Goal: Task Accomplishment & Management: Manage account settings

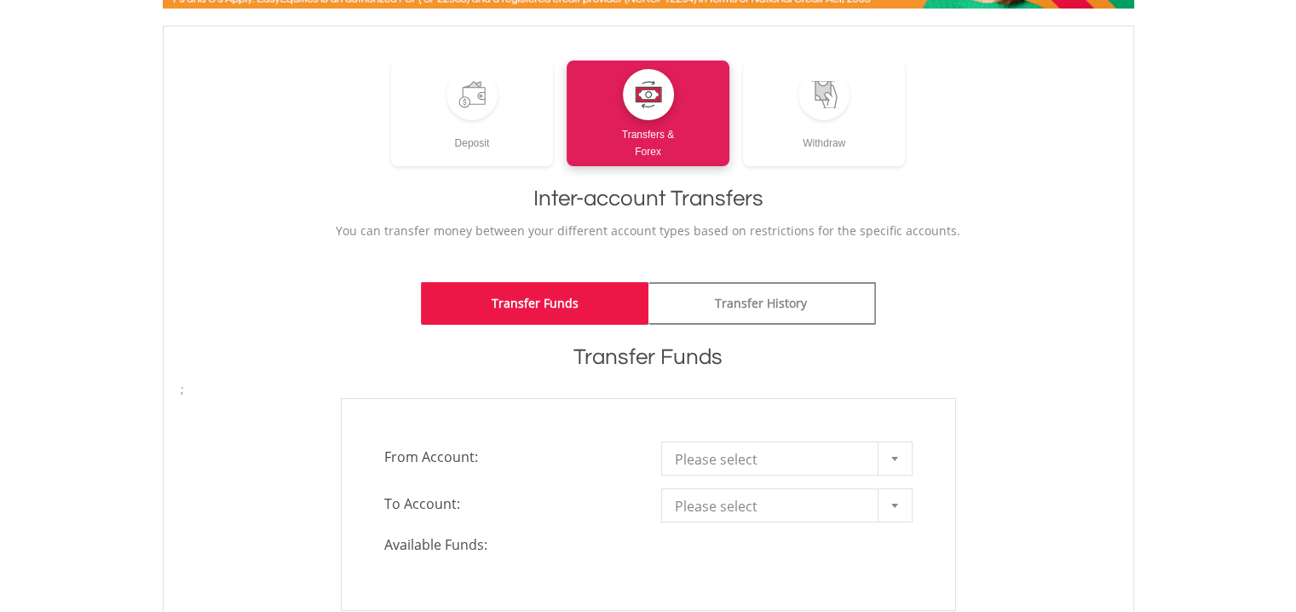
scroll to position [198, 0]
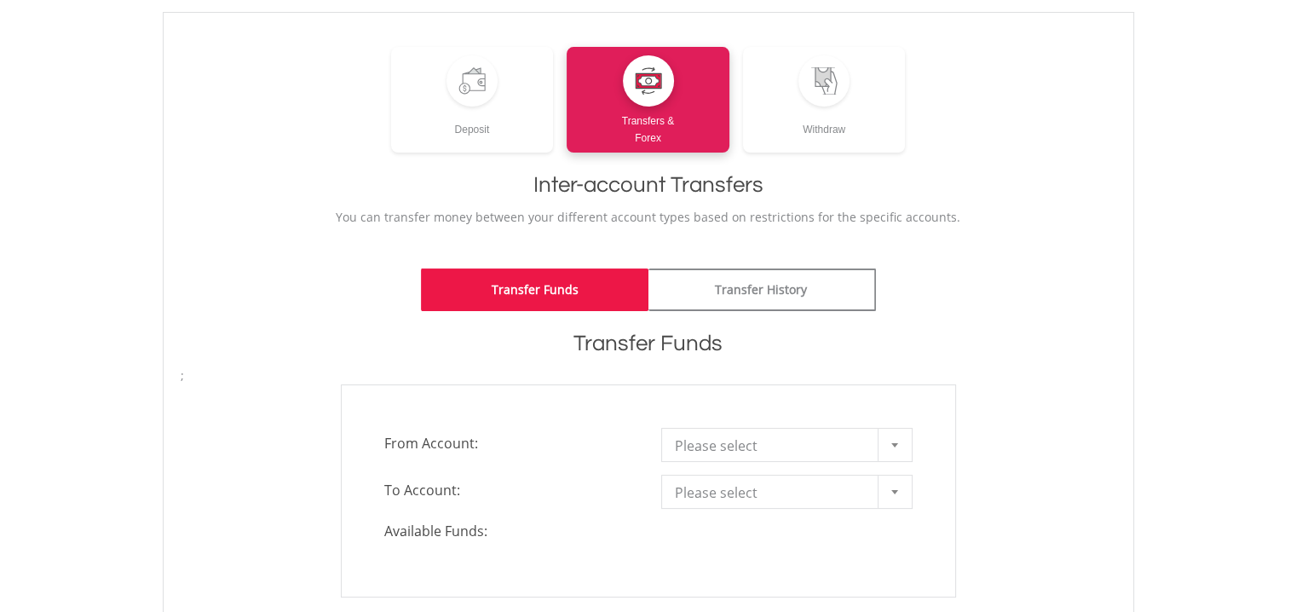
click at [710, 435] on span "Please select" at bounding box center [774, 445] width 198 height 34
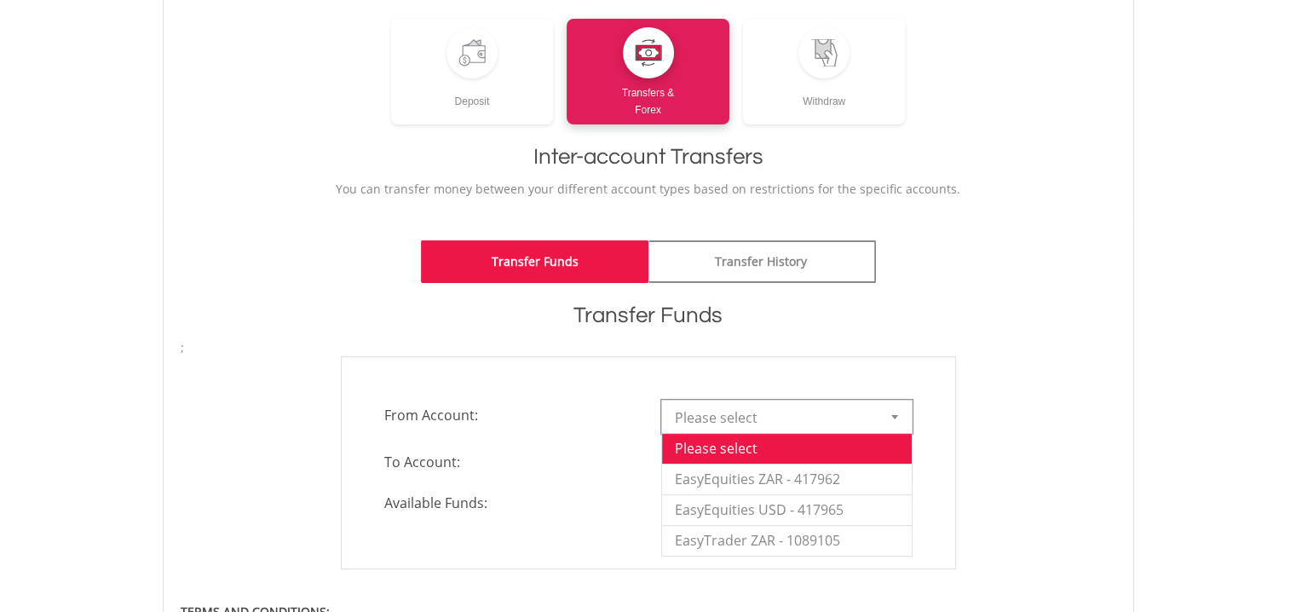
scroll to position [256, 0]
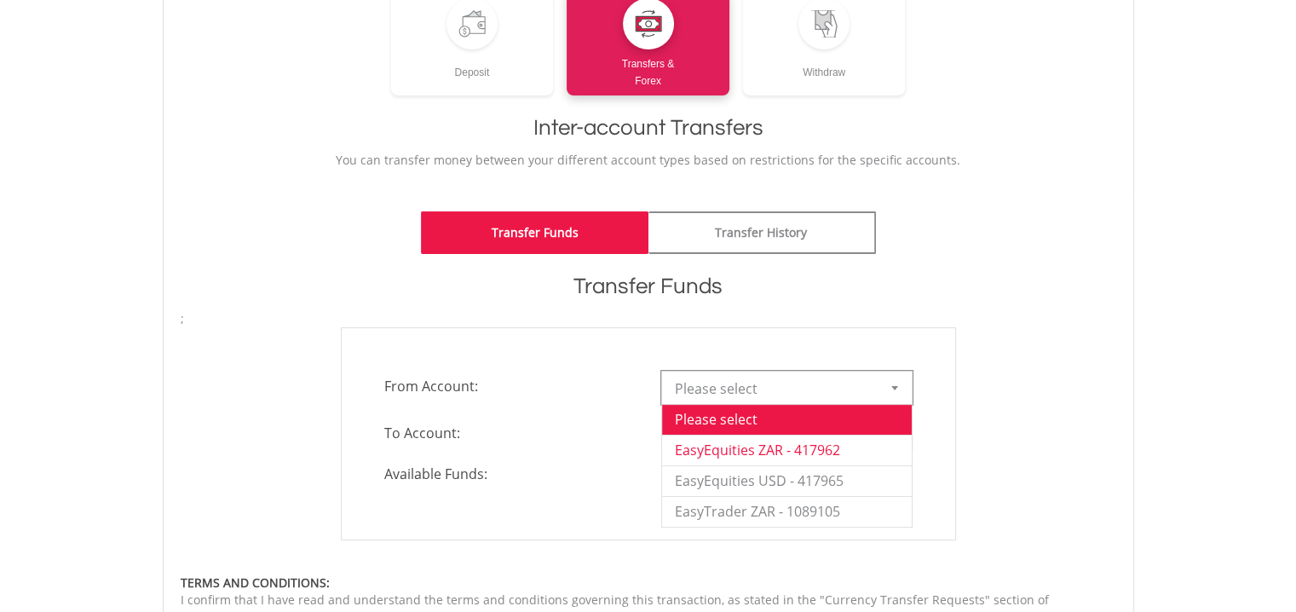
click at [699, 449] on li "EasyEquities ZAR - 417962" at bounding box center [787, 449] width 250 height 31
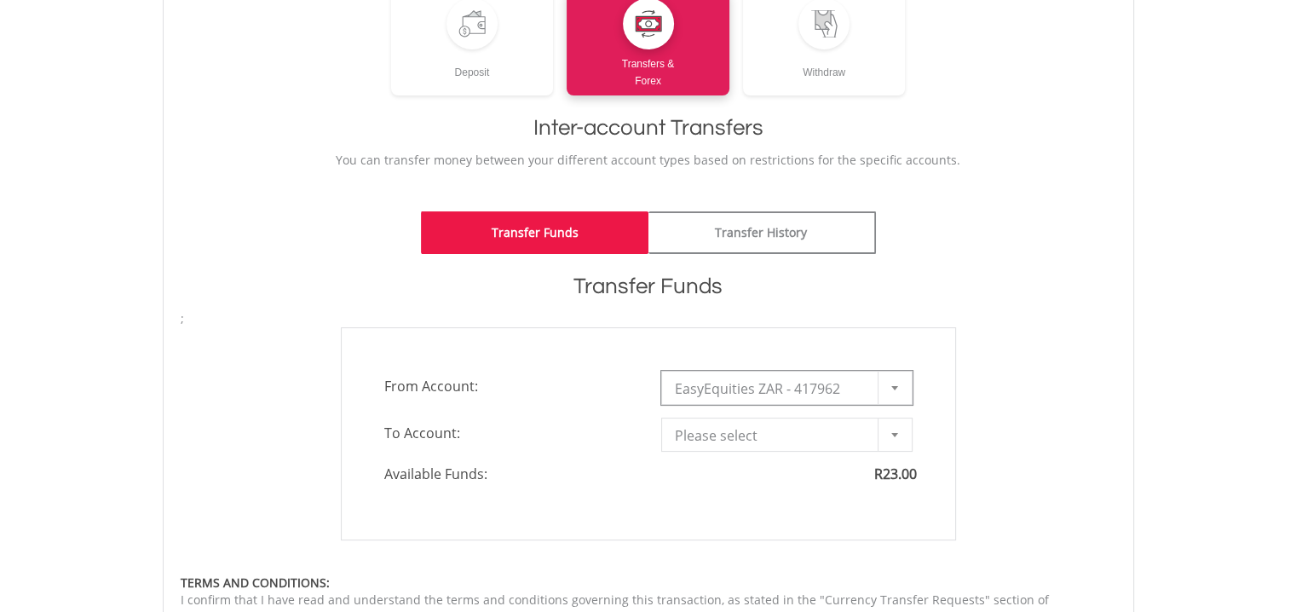
click at [692, 440] on span "Please select" at bounding box center [774, 435] width 198 height 34
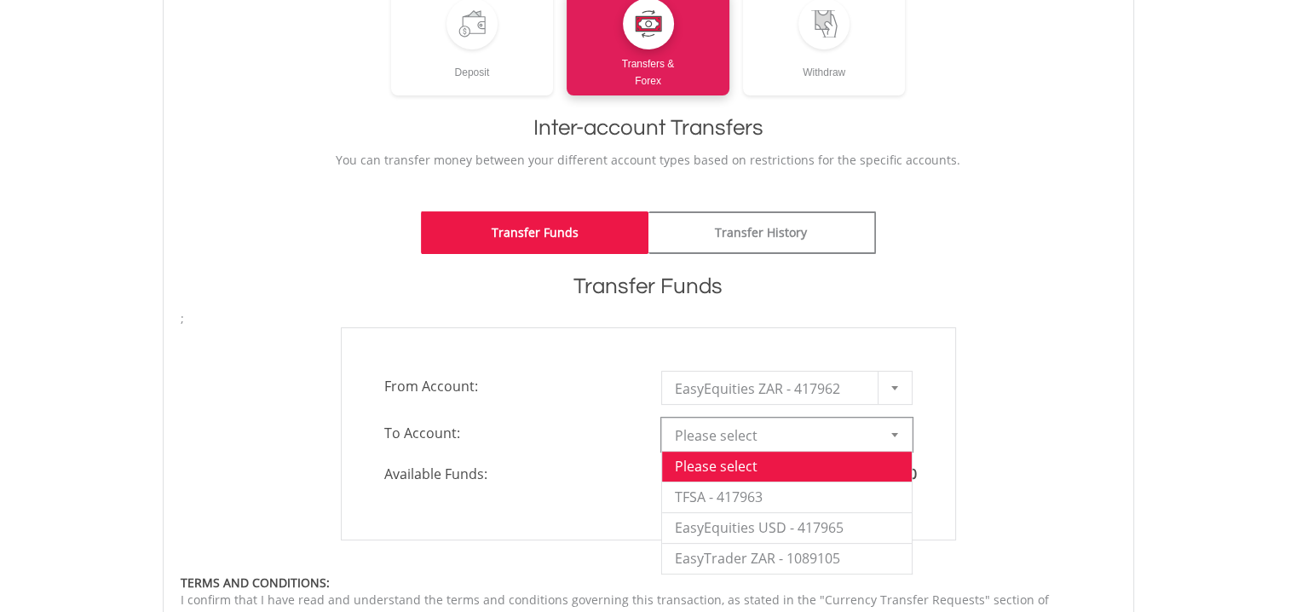
click at [584, 379] on span "From Account:" at bounding box center [509, 386] width 277 height 31
click at [706, 433] on span "Please select" at bounding box center [774, 435] width 198 height 34
click at [717, 560] on li "EasyTrader ZAR - 1089105" at bounding box center [787, 558] width 250 height 31
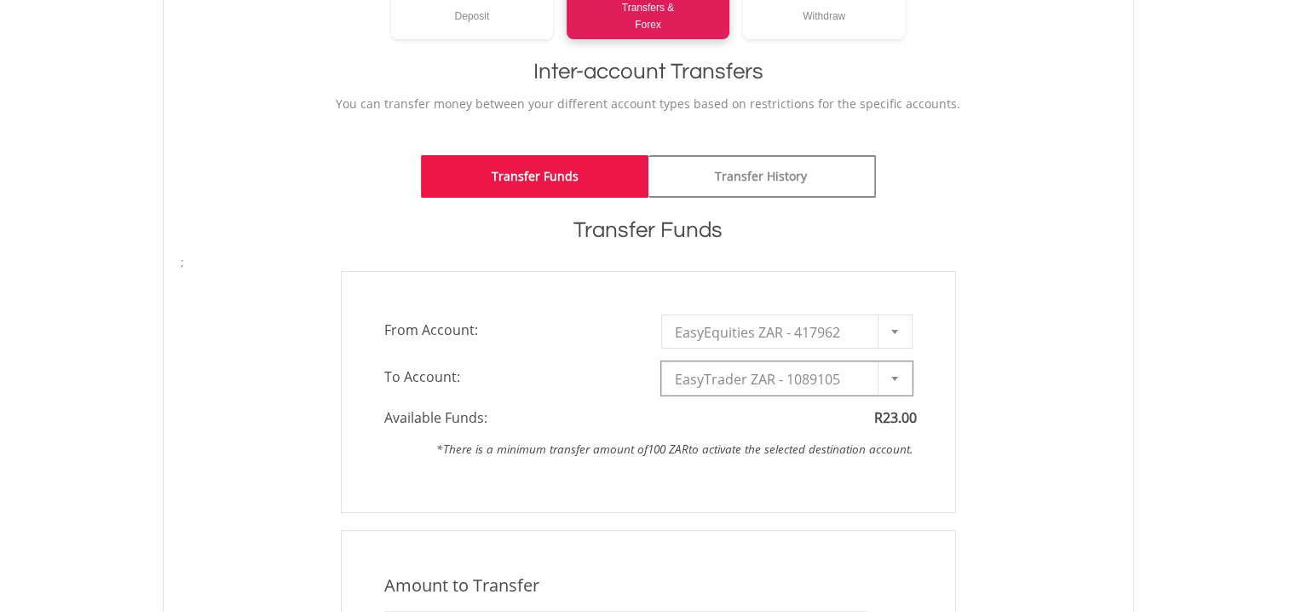
scroll to position [341, 0]
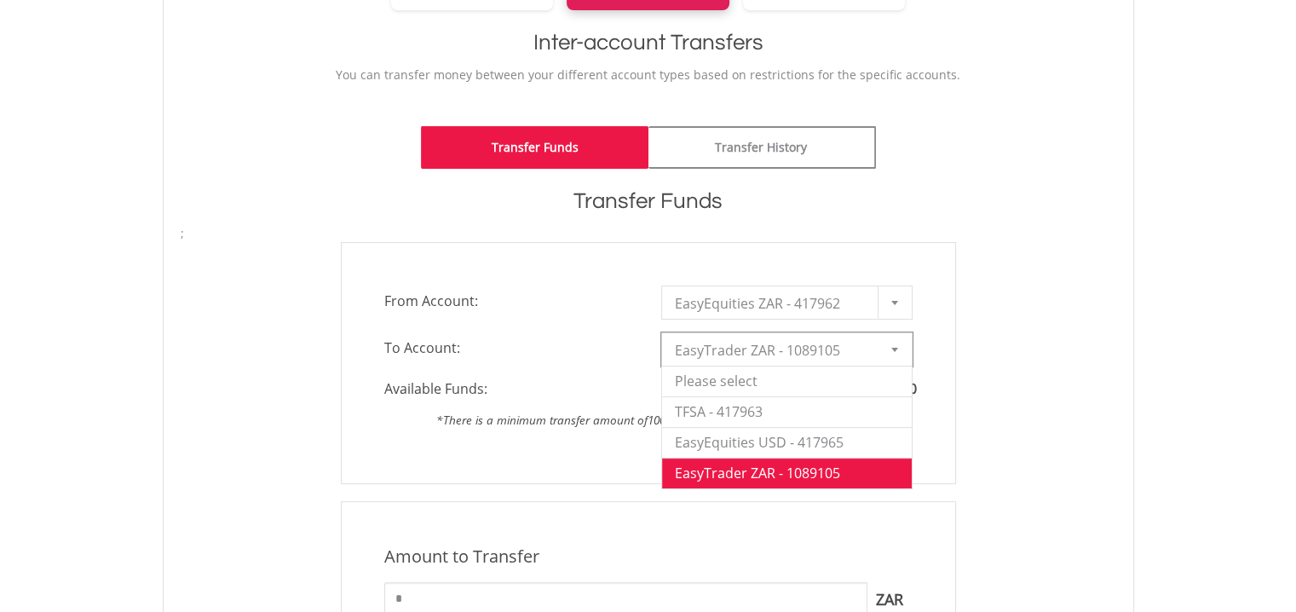
click at [723, 354] on span "EasyTrader ZAR - 1089105" at bounding box center [774, 350] width 198 height 34
click at [720, 411] on li "TFSA - 417963" at bounding box center [787, 411] width 250 height 31
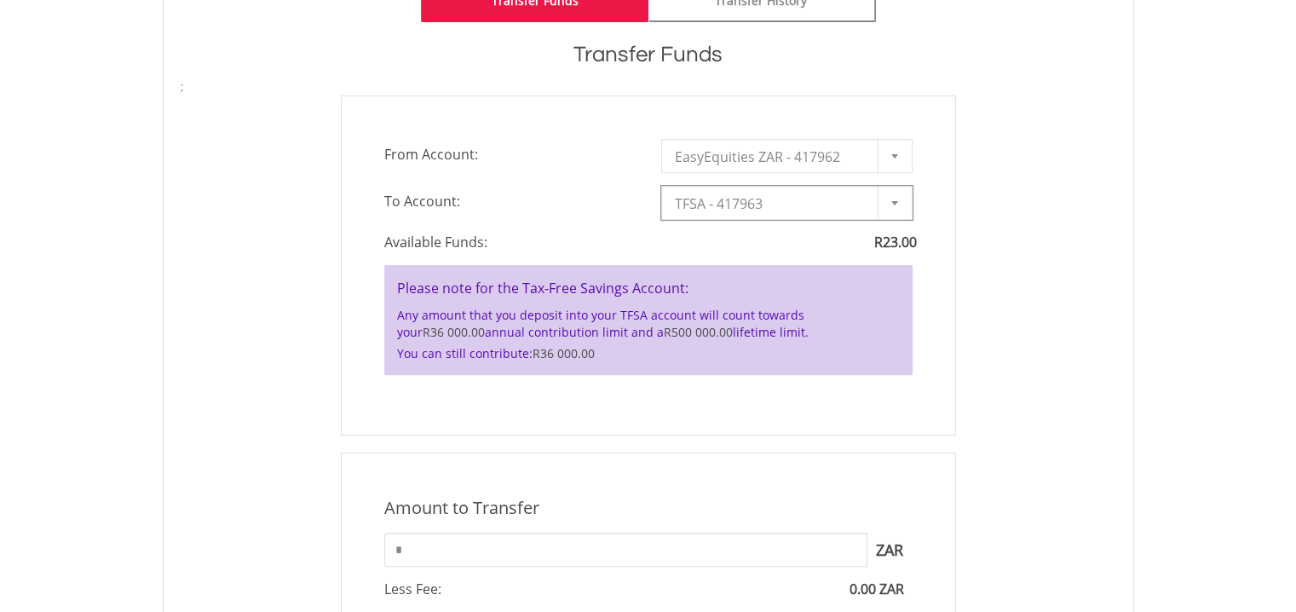
scroll to position [454, 0]
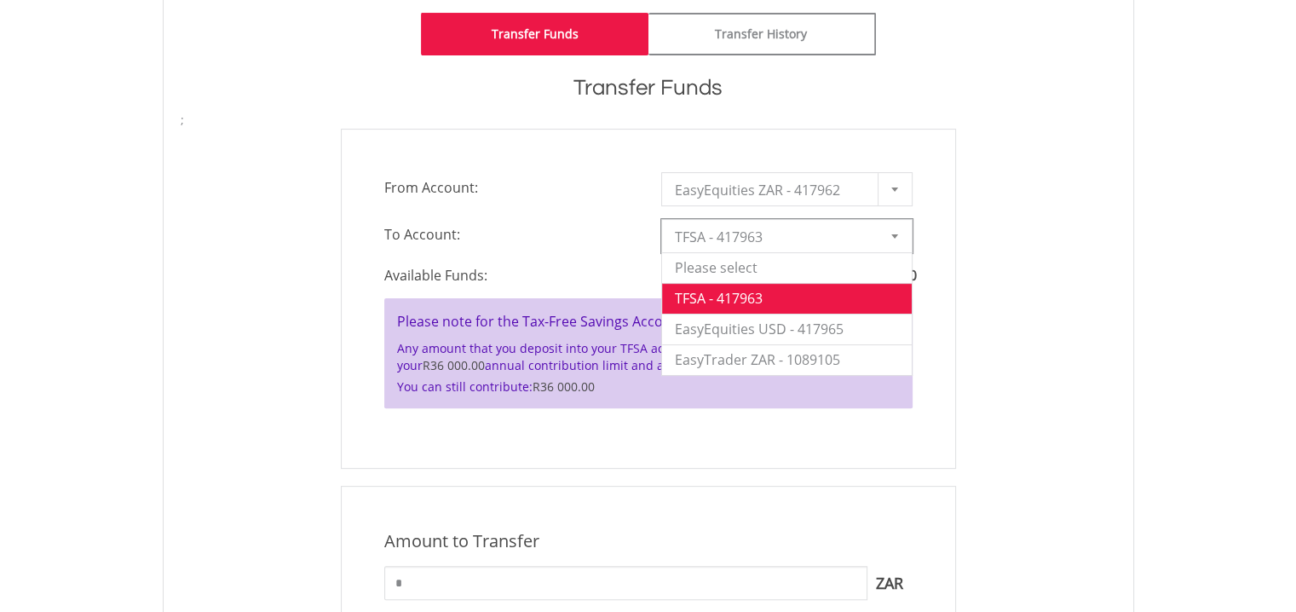
click at [739, 233] on span "TFSA - 417963" at bounding box center [774, 237] width 198 height 34
click at [726, 327] on li "EasyEquities USD - 417965" at bounding box center [787, 328] width 250 height 31
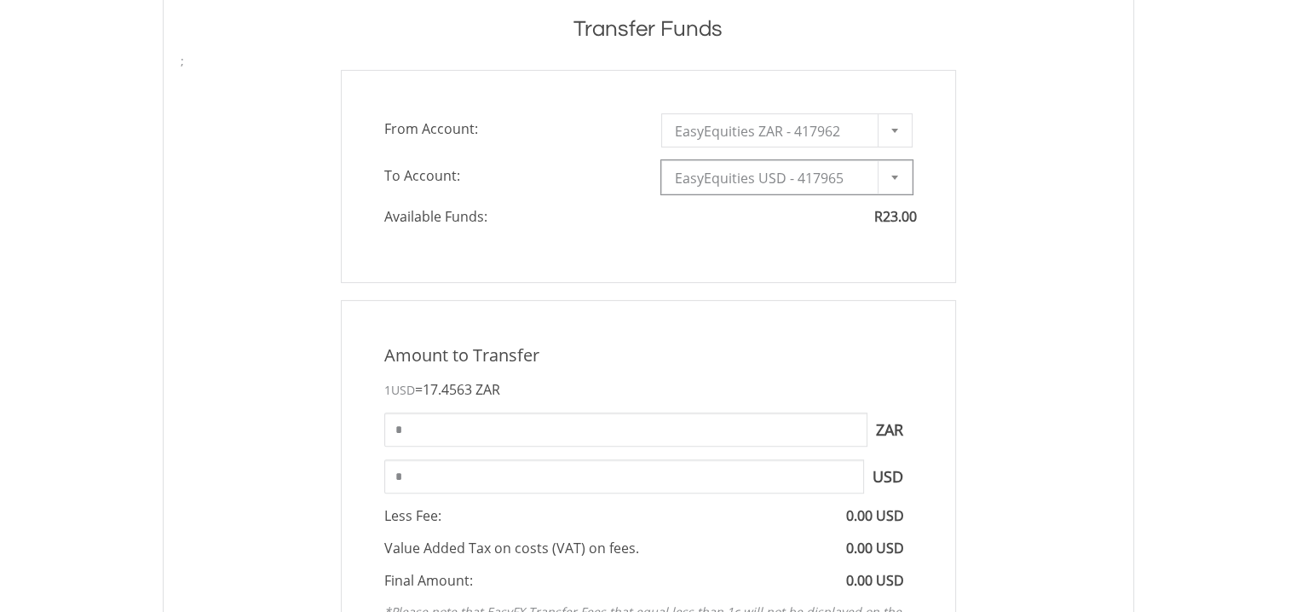
scroll to position [511, 0]
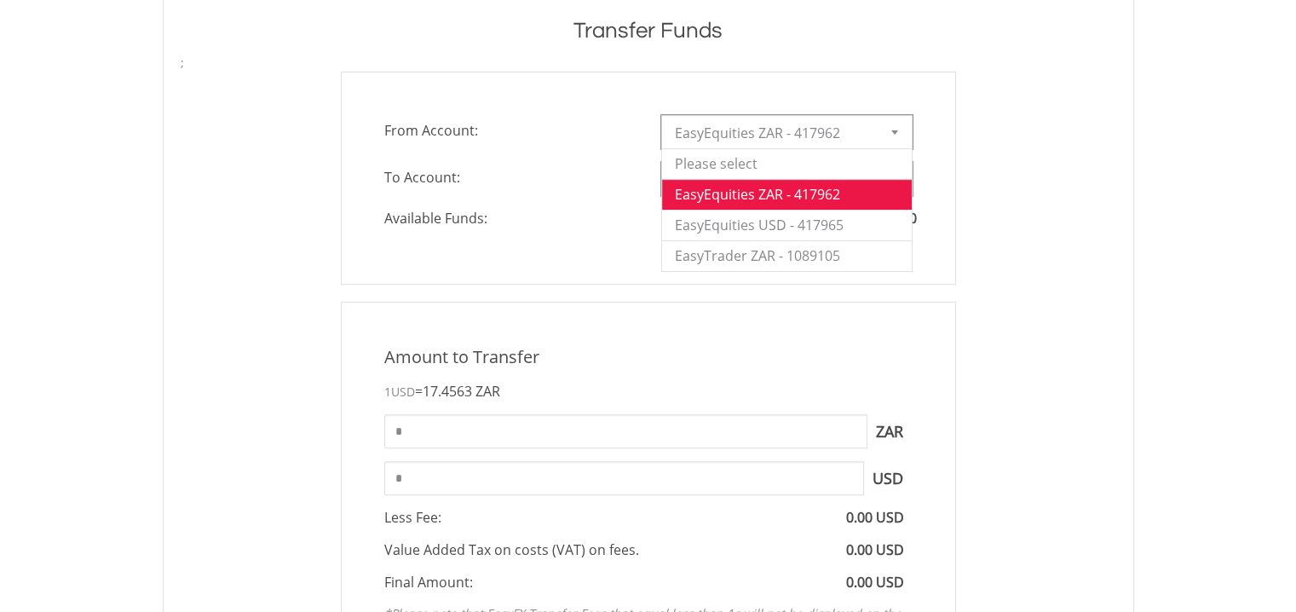
click at [770, 134] on span "EasyEquities ZAR - 417962" at bounding box center [774, 133] width 198 height 34
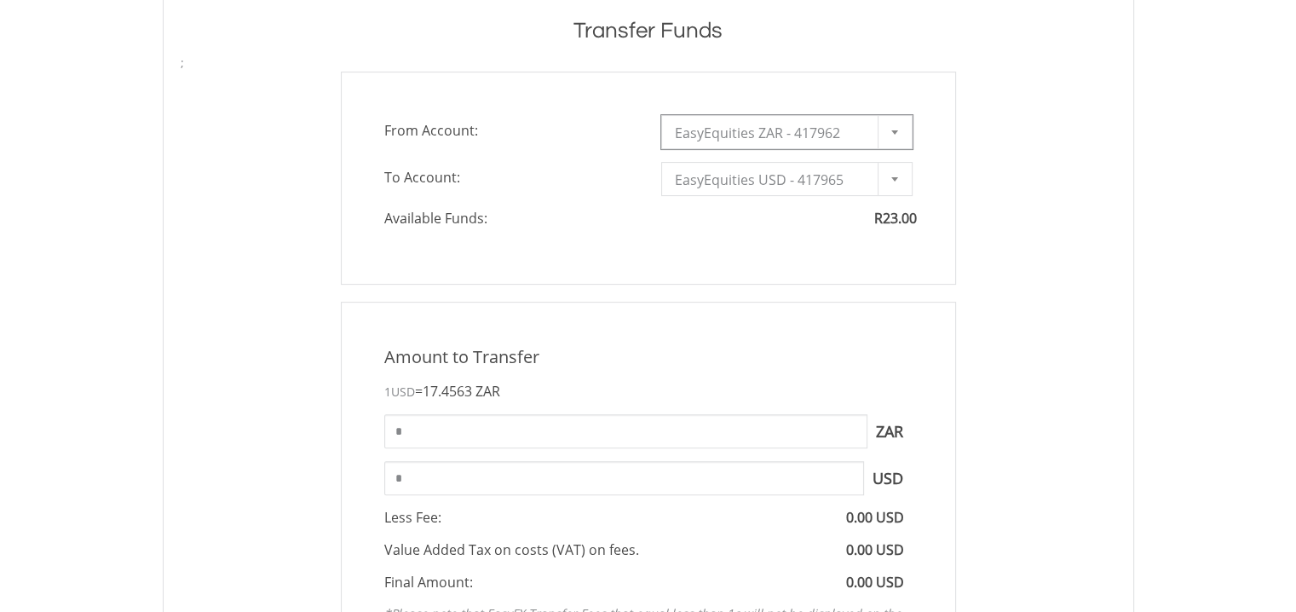
click at [770, 134] on span "EasyEquities ZAR - 417962" at bounding box center [774, 133] width 198 height 34
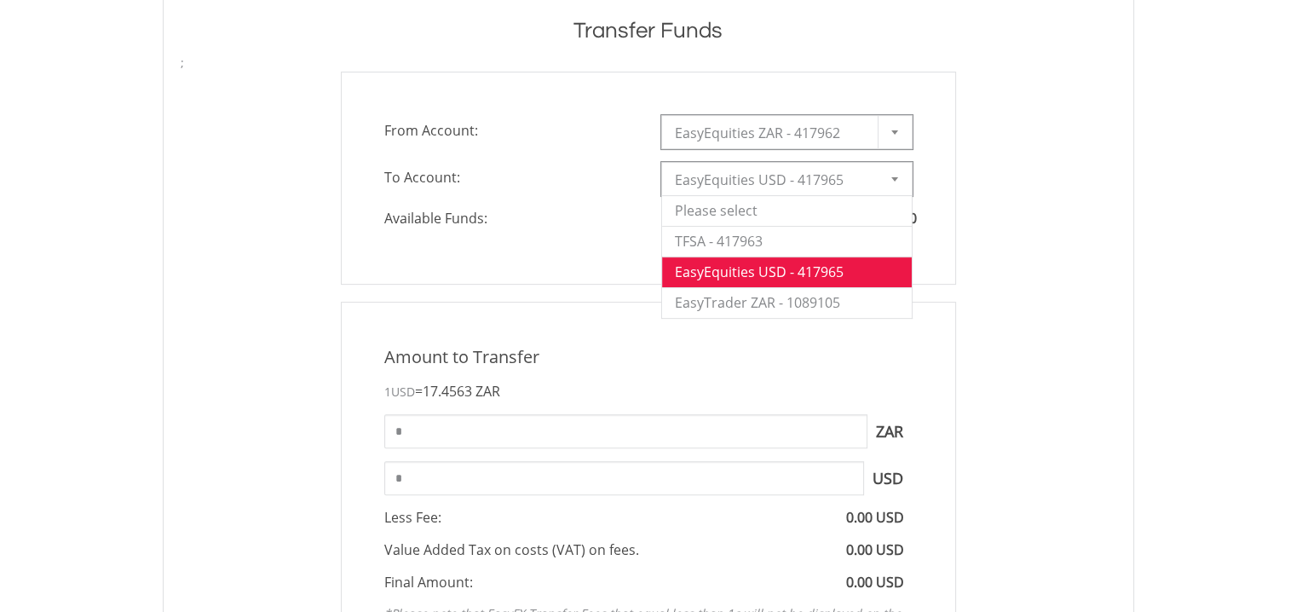
click at [760, 175] on span "EasyEquities USD - 417965" at bounding box center [774, 180] width 198 height 34
click at [745, 302] on li "EasyTrader ZAR - 1089105" at bounding box center [787, 302] width 250 height 31
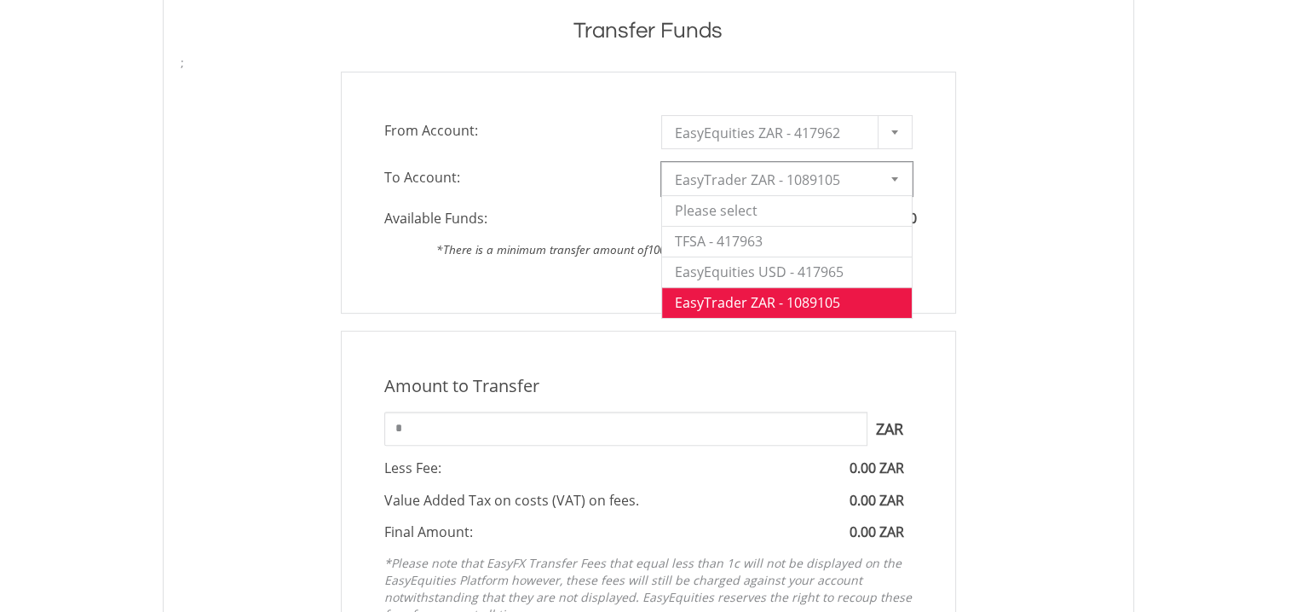
click at [746, 175] on span "EasyTrader ZAR - 1089105" at bounding box center [774, 180] width 198 height 34
click at [735, 268] on li "EasyEquities USD - 417965" at bounding box center [787, 271] width 250 height 31
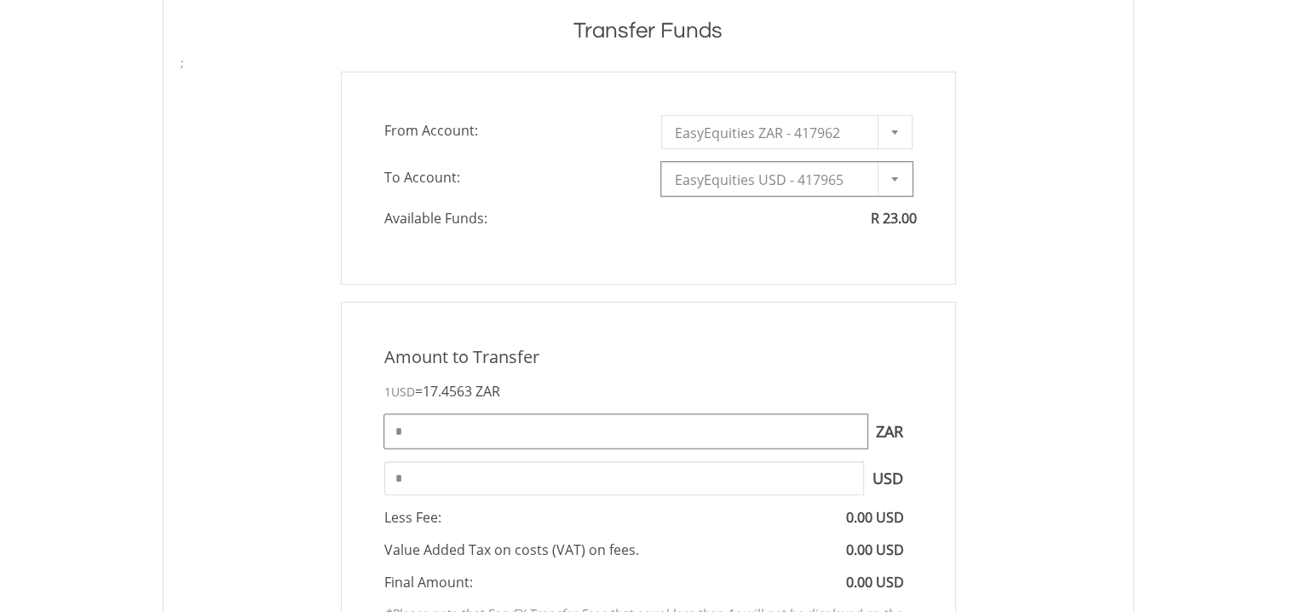
click at [395, 434] on input "*" at bounding box center [625, 431] width 483 height 34
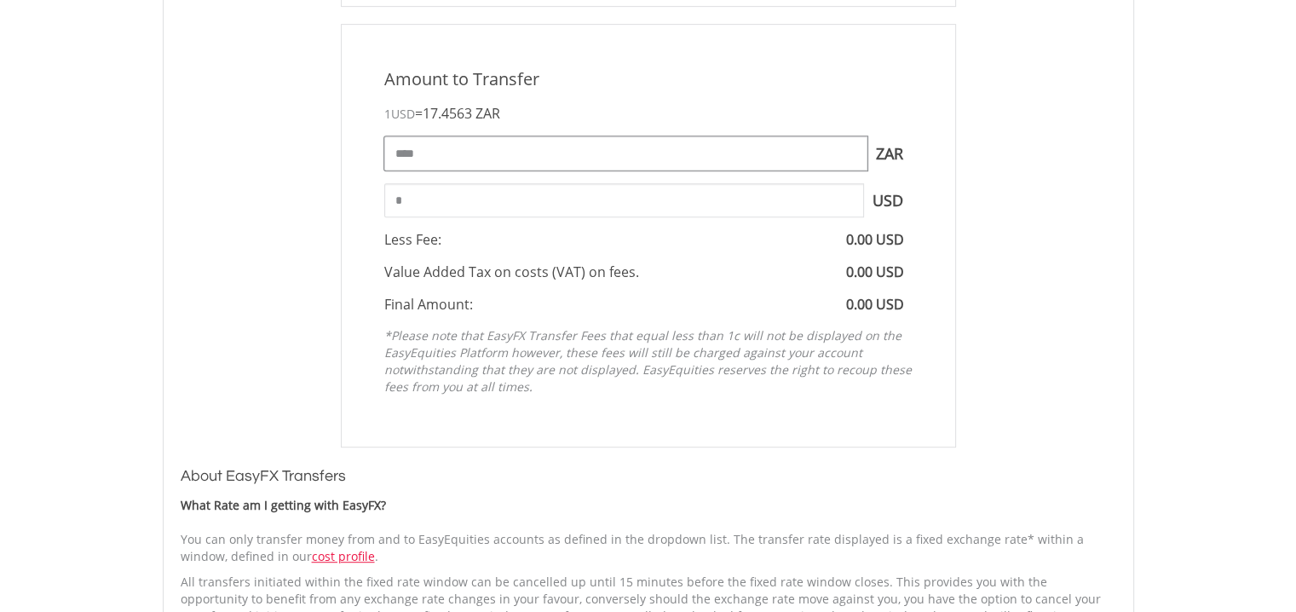
scroll to position [823, 0]
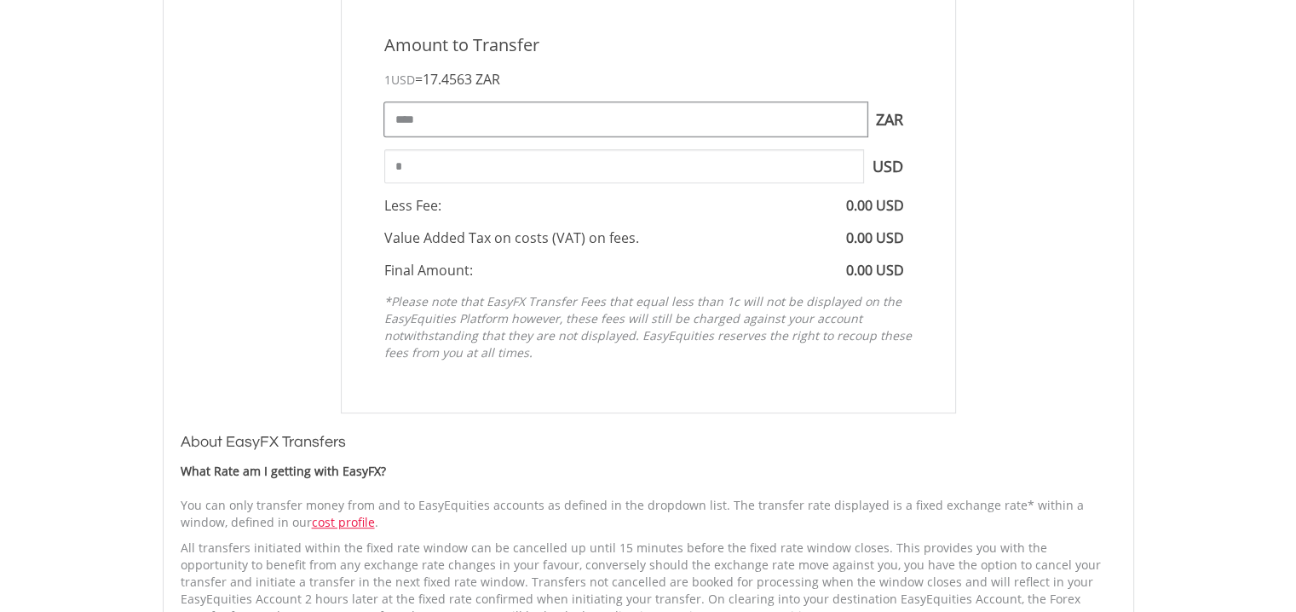
type input "****"
click at [1063, 276] on div "Amount to Transfer 1 USD = 17.4563 ZAR **** ZAR You can transfer funds into you…" at bounding box center [648, 201] width 961 height 423
drag, startPoint x: 511, startPoint y: 127, endPoint x: 367, endPoint y: 118, distance: 144.3
click at [367, 118] on div "Amount to Transfer 1 USD = 17.4563 ZAR **** ZAR You can transfer funds into you…" at bounding box center [648, 201] width 615 height 423
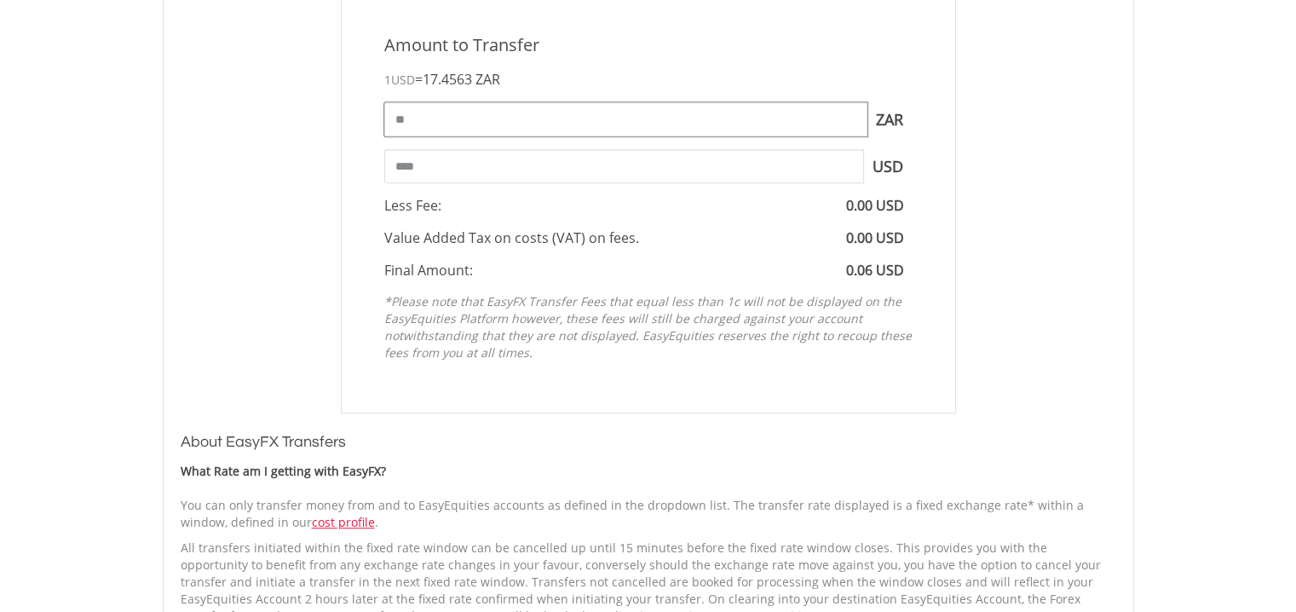
type input "**"
type input "****"
click at [1037, 214] on div "Amount to Transfer 1 USD = 17.4563 ZAR ** ZAR You can transfer funds into your …" at bounding box center [648, 201] width 961 height 423
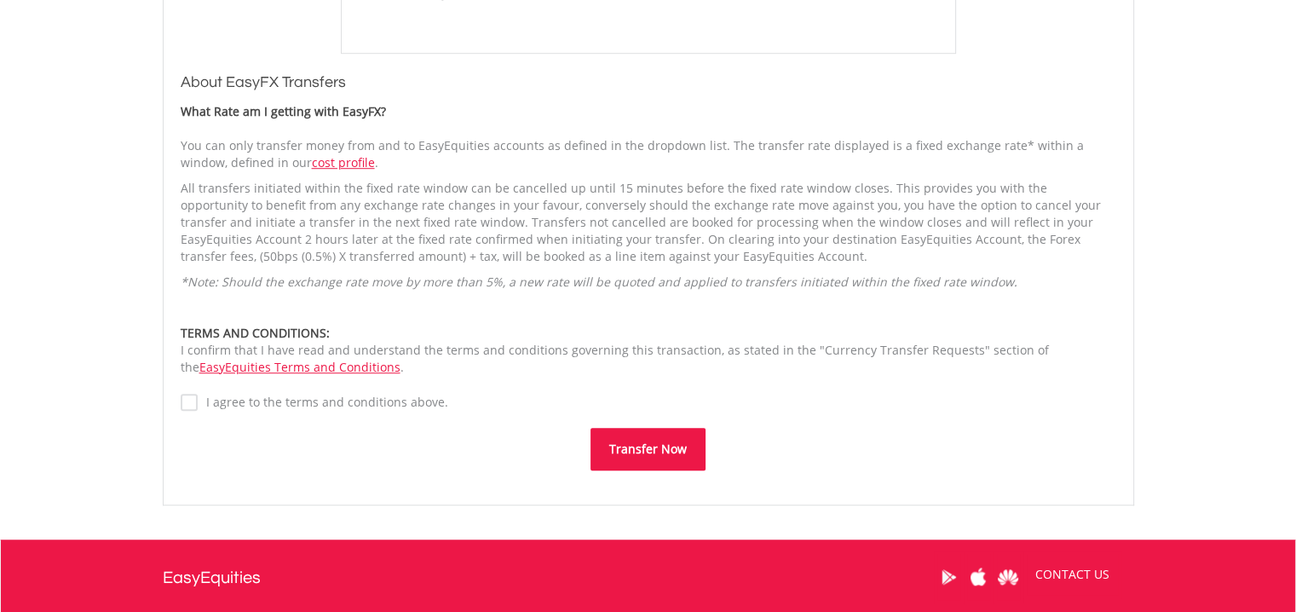
scroll to position [1193, 0]
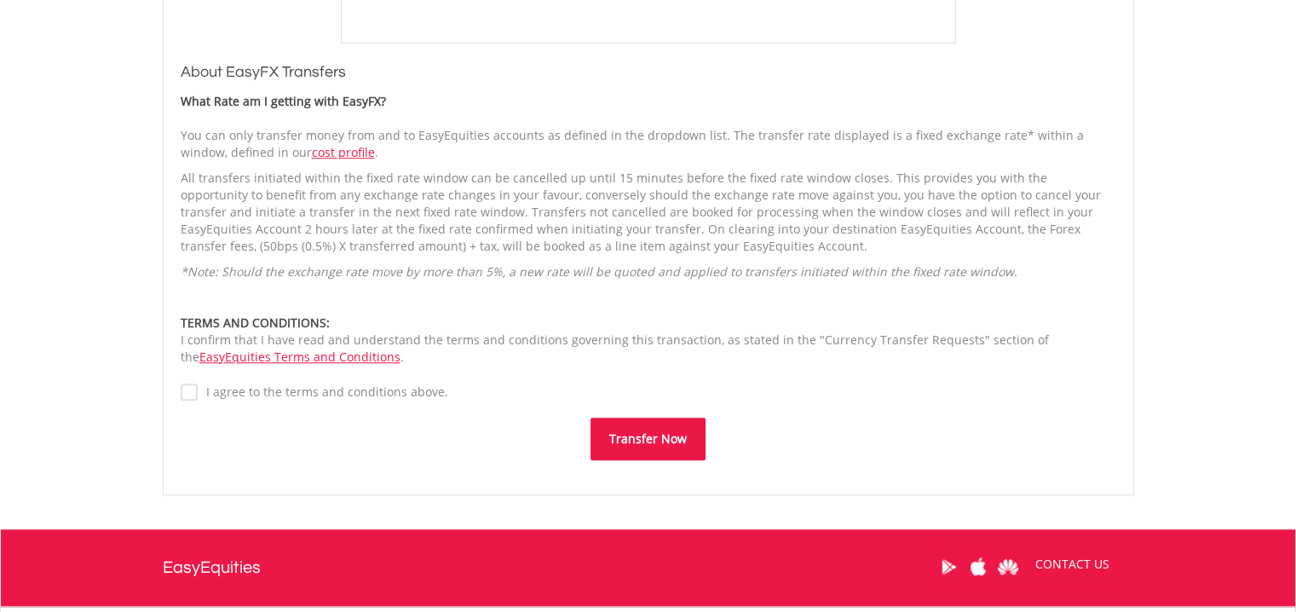
click at [325, 391] on label "I agree to the terms and conditions above." at bounding box center [323, 391] width 250 height 17
click at [618, 440] on button "Transfer Now" at bounding box center [647, 438] width 115 height 43
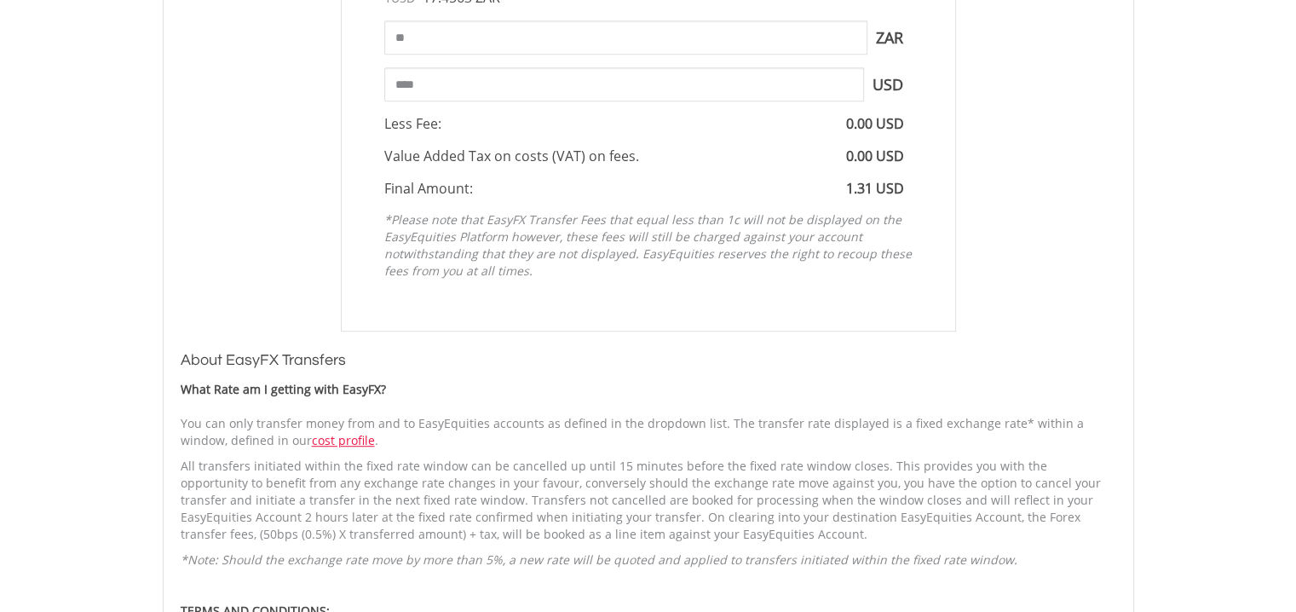
scroll to position [852, 0]
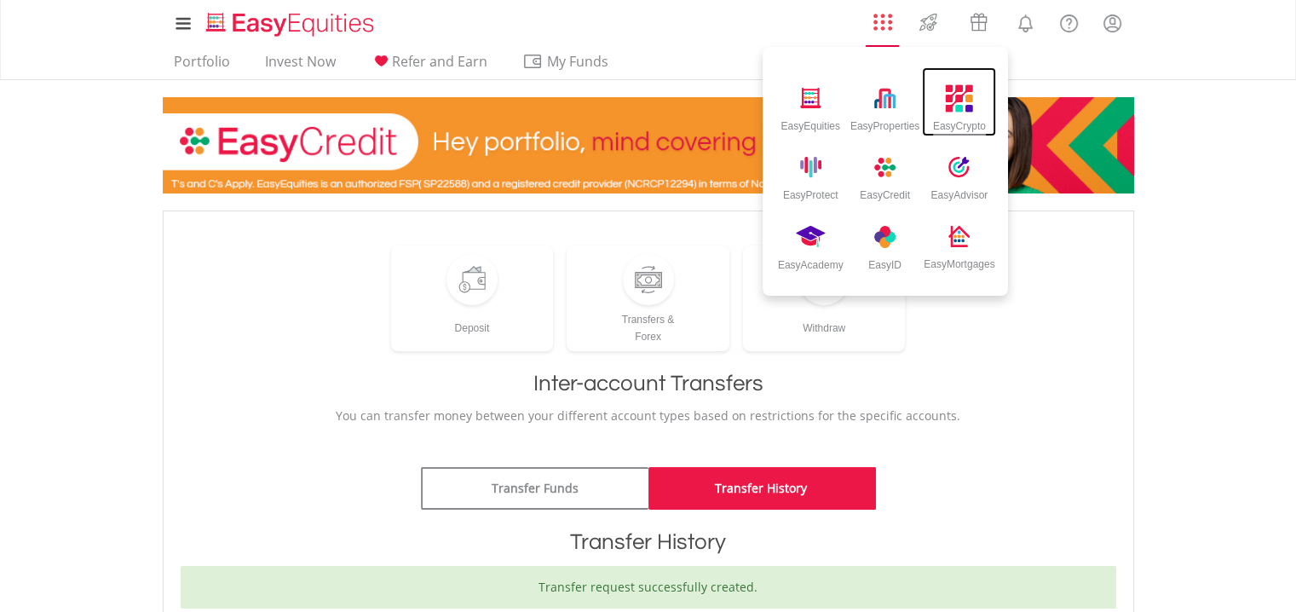
click at [966, 96] on img at bounding box center [960, 98] width 28 height 28
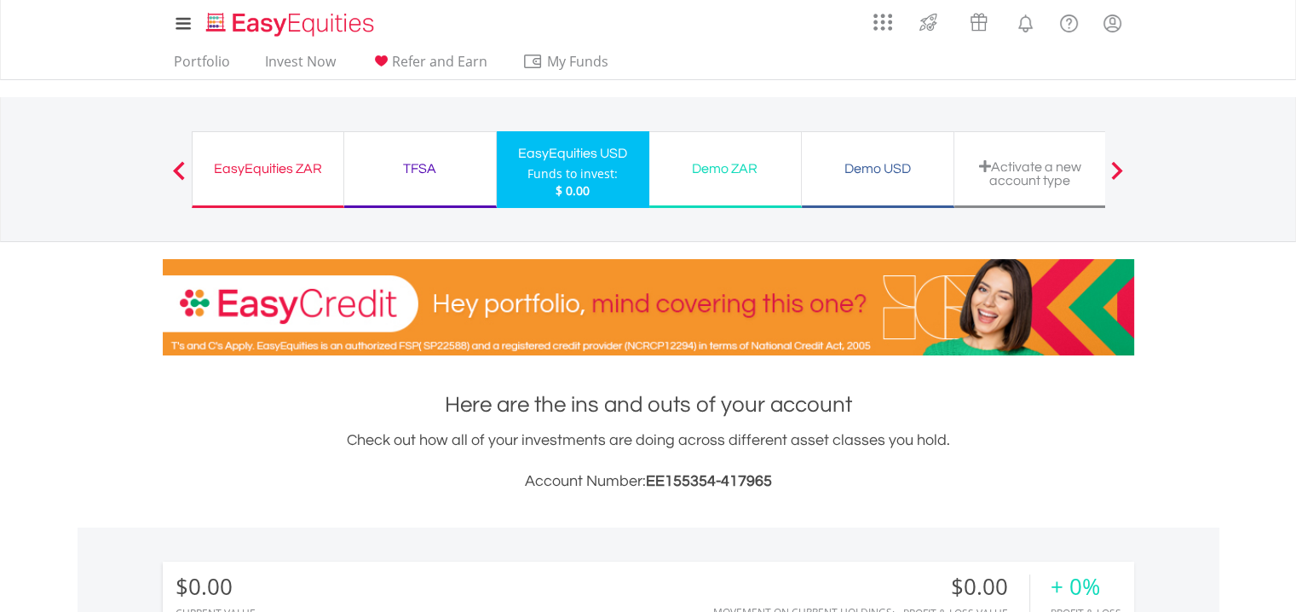
click at [295, 170] on div "EasyEquities ZAR" at bounding box center [268, 169] width 130 height 24
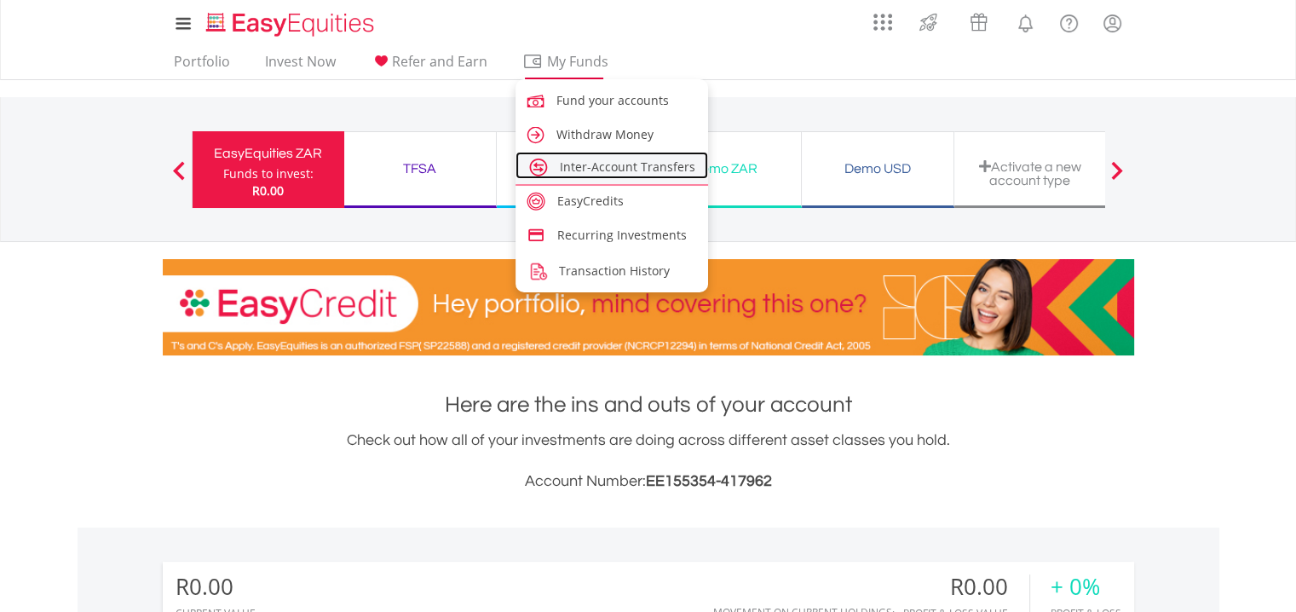
click at [583, 170] on span "Inter-Account Transfers" at bounding box center [627, 166] width 135 height 16
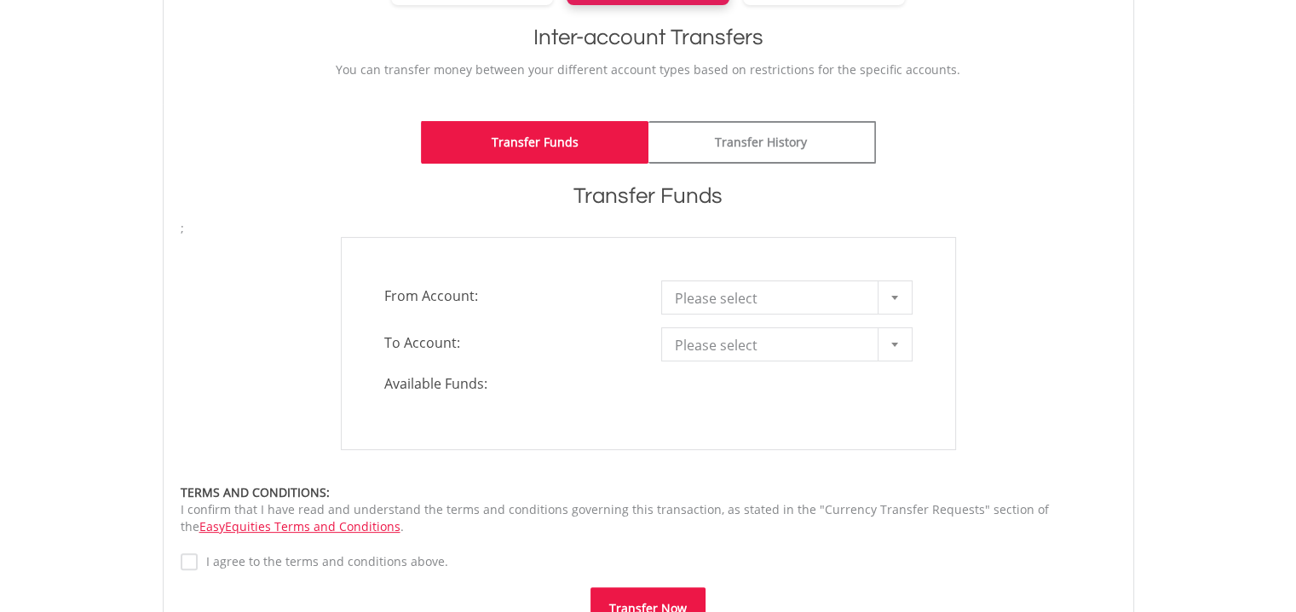
scroll to position [369, 0]
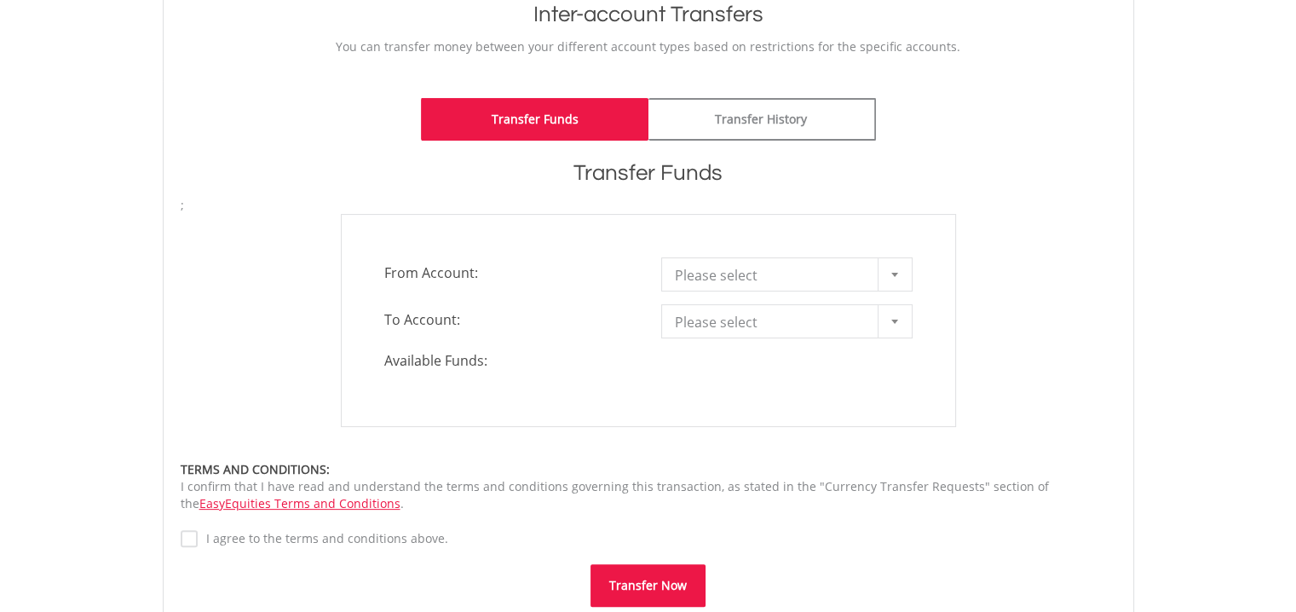
click at [731, 273] on span "Please select" at bounding box center [774, 275] width 198 height 34
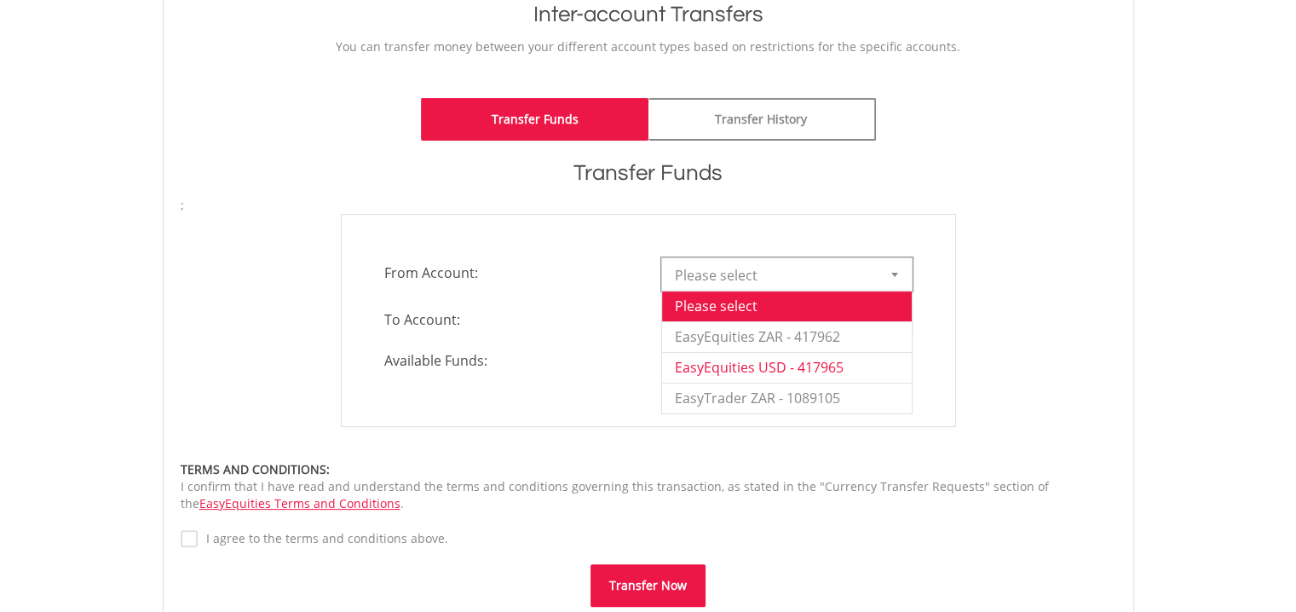
click at [733, 369] on li "EasyEquities USD - 417965" at bounding box center [787, 367] width 250 height 31
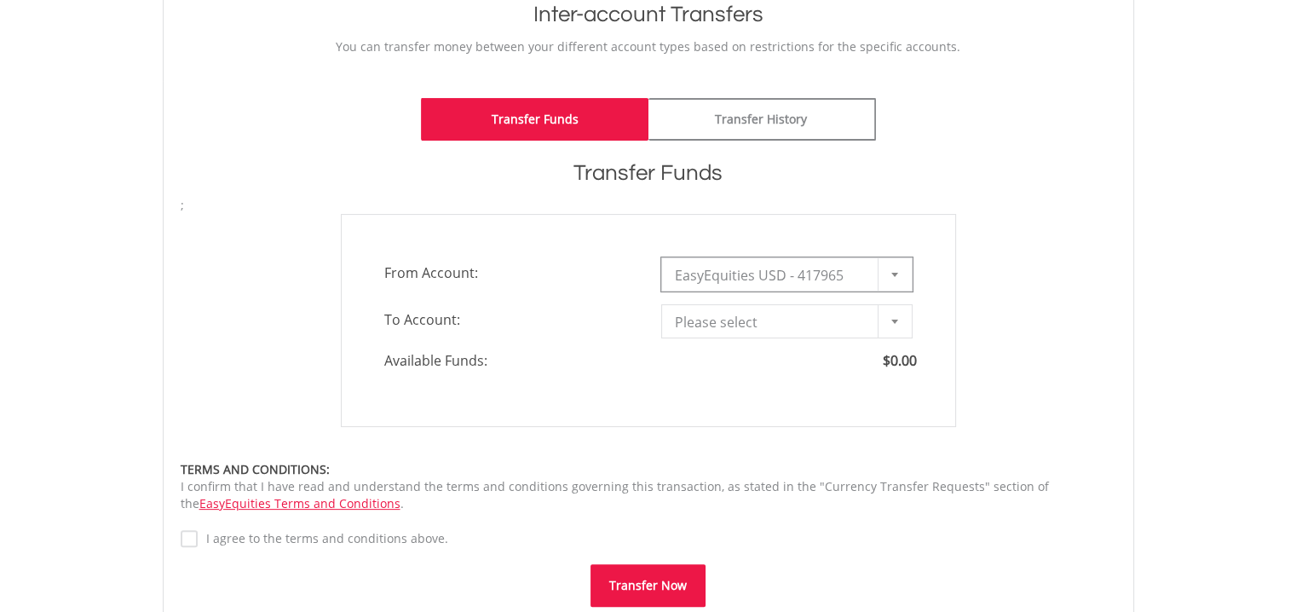
click at [710, 323] on span "Please select" at bounding box center [774, 322] width 198 height 34
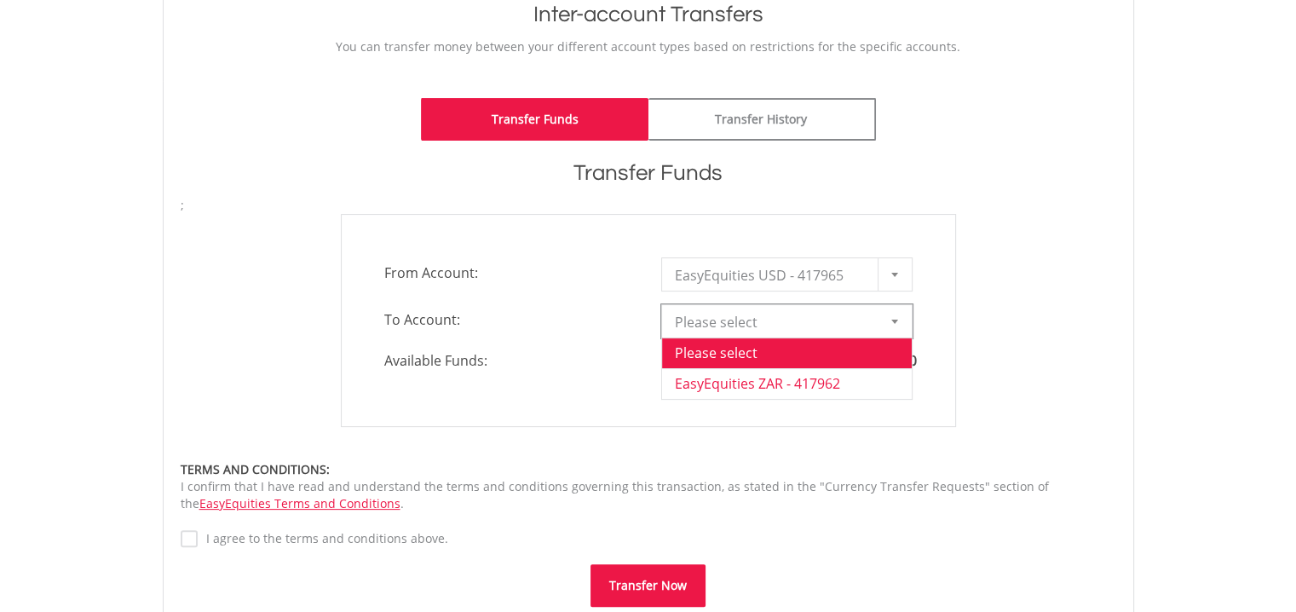
click at [716, 377] on li "EasyEquities ZAR - 417962" at bounding box center [787, 383] width 250 height 31
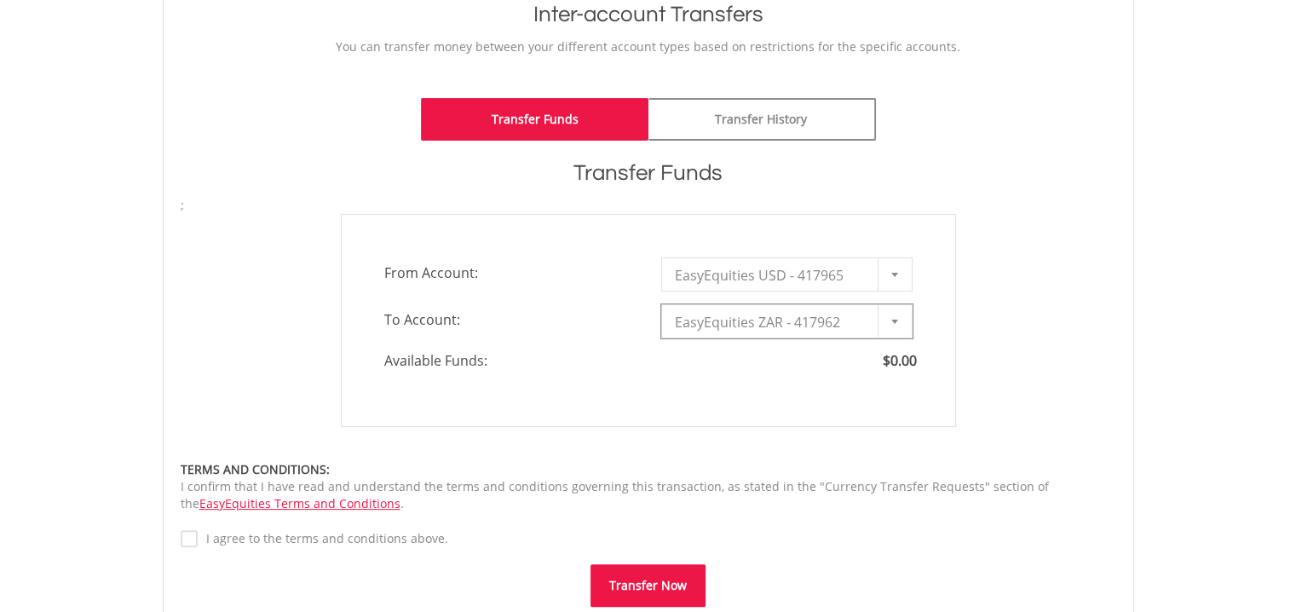
type input "*"
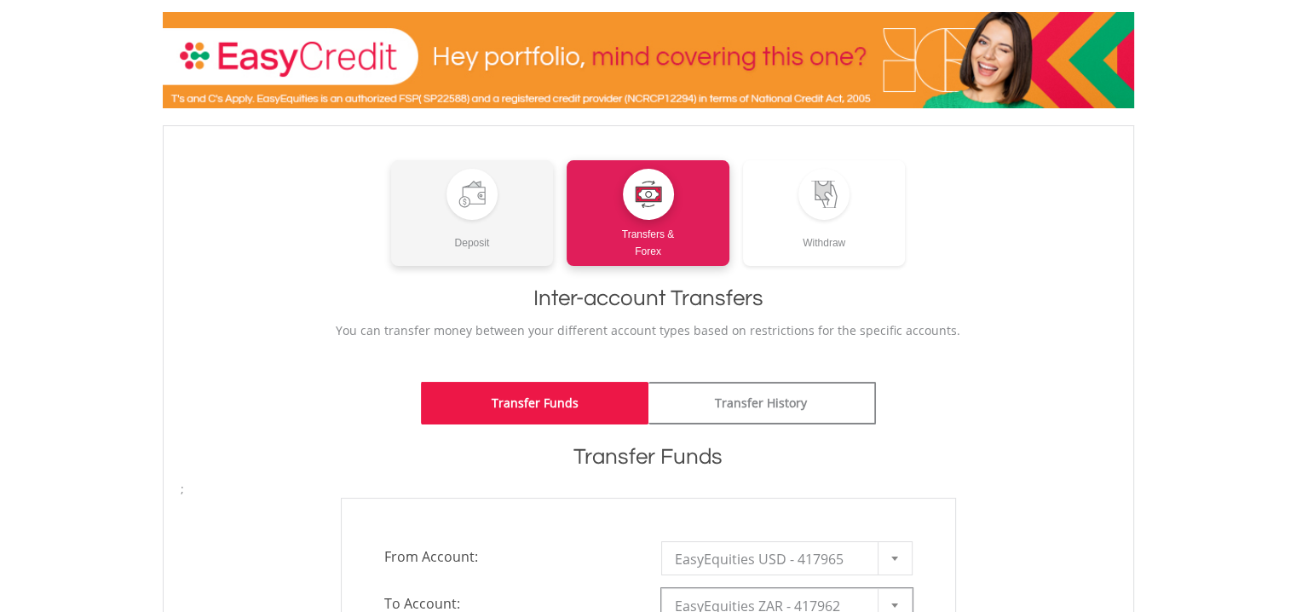
scroll to position [0, 0]
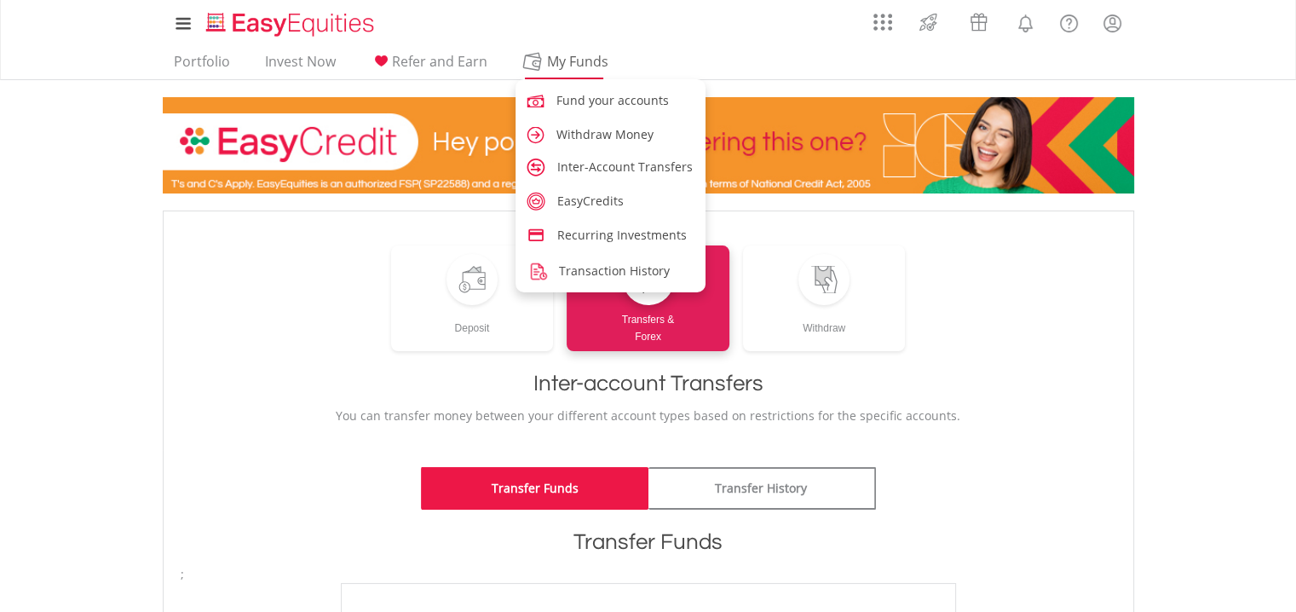
click at [555, 61] on span "My Funds" at bounding box center [578, 61] width 112 height 22
click at [595, 205] on span "EasyCredits" at bounding box center [593, 201] width 66 height 16
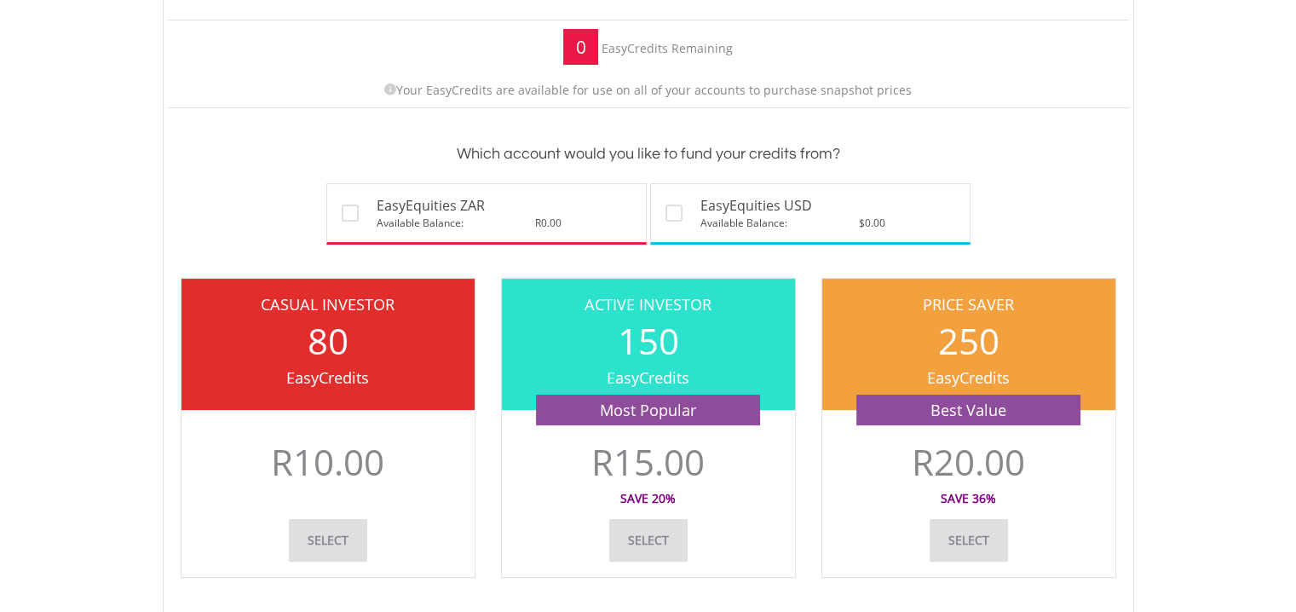
scroll to position [284, 0]
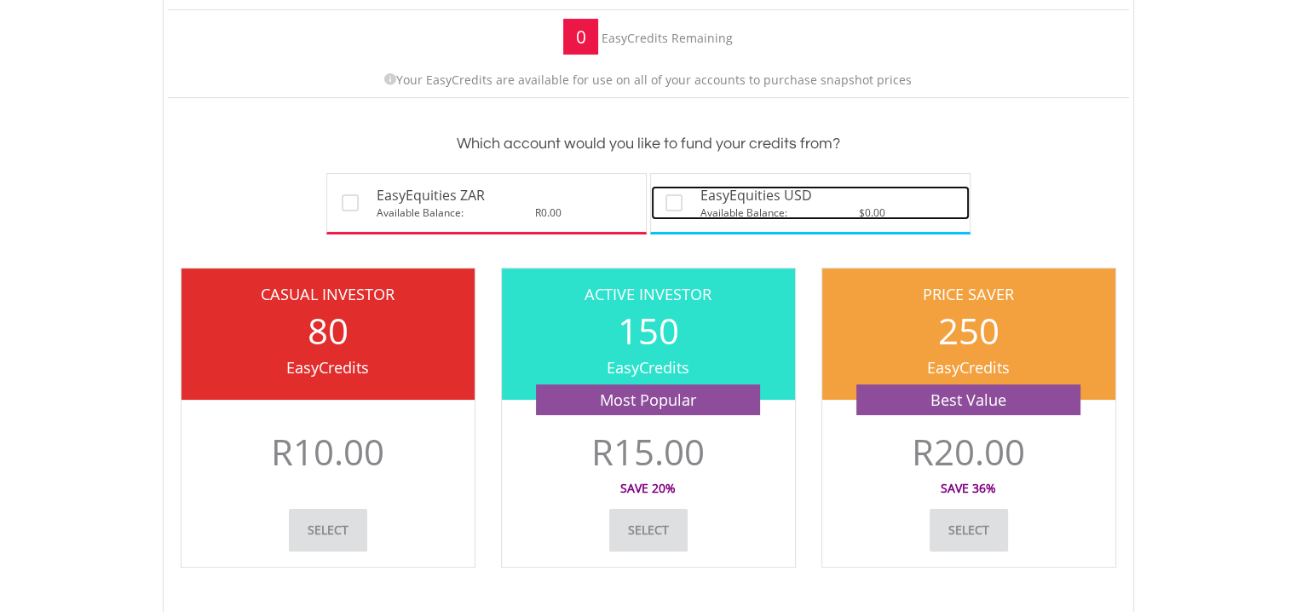
click at [682, 204] on label at bounding box center [683, 199] width 3 height 17
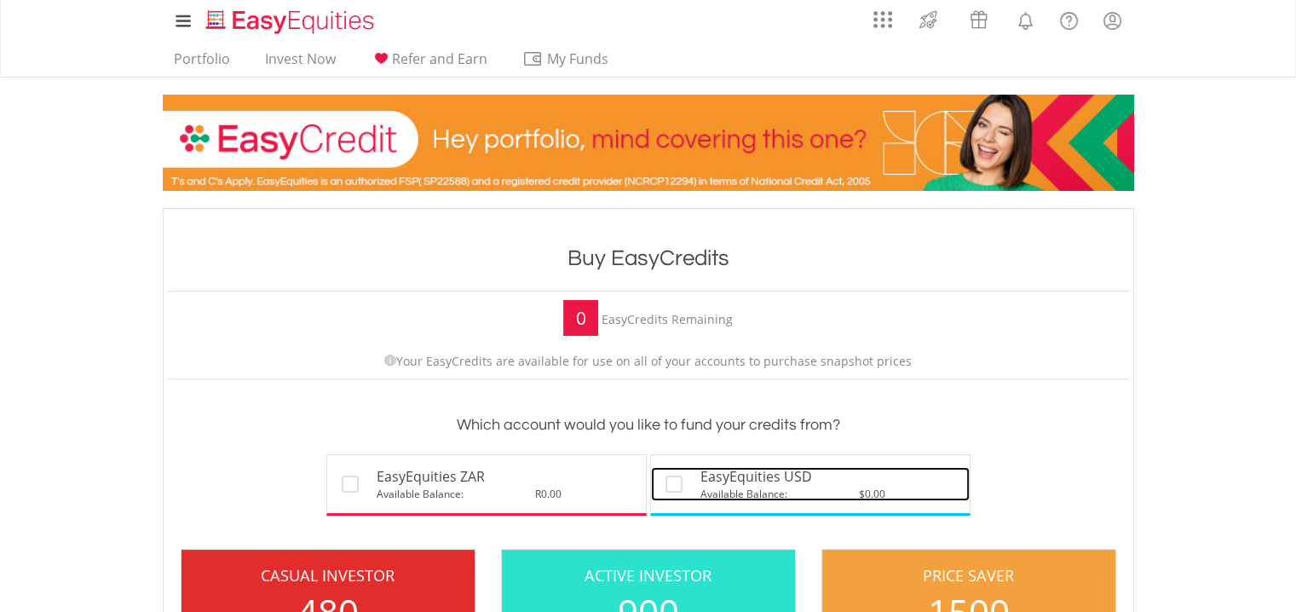
scroll to position [0, 0]
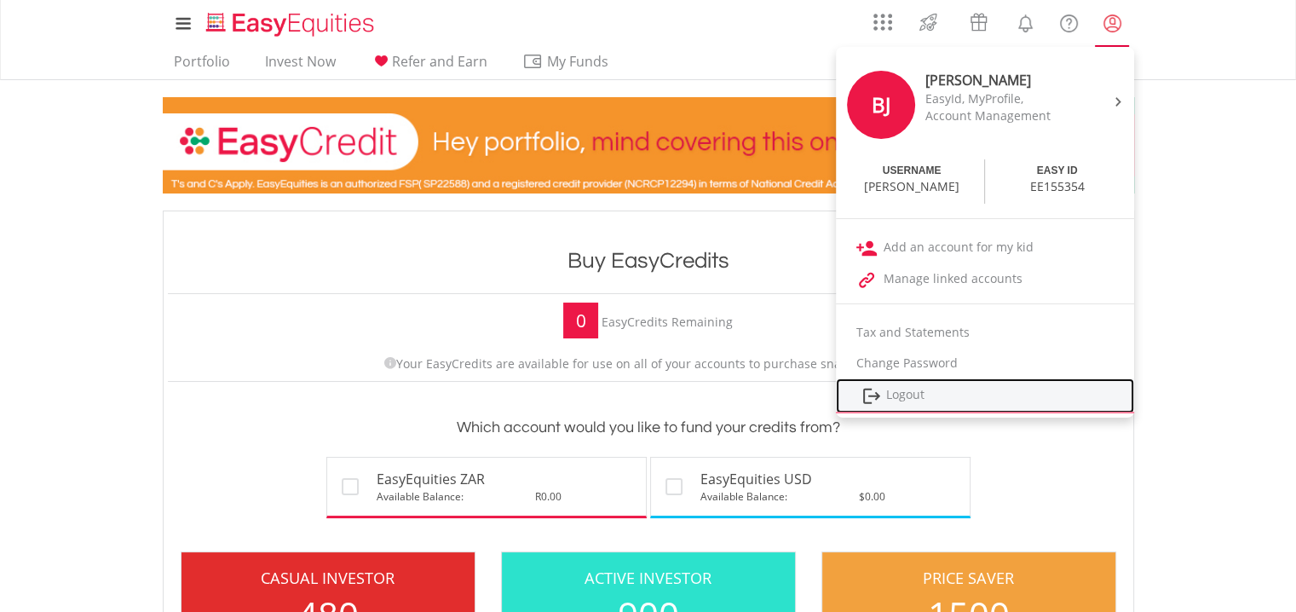
click at [913, 390] on link "Logout" at bounding box center [985, 395] width 298 height 35
